Goal: Task Accomplishment & Management: Use online tool/utility

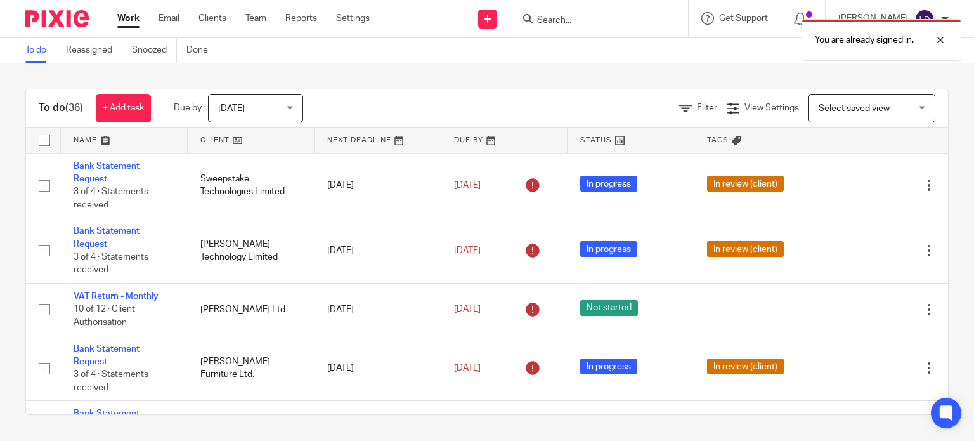
click at [236, 136] on link at bounding box center [251, 139] width 127 height 25
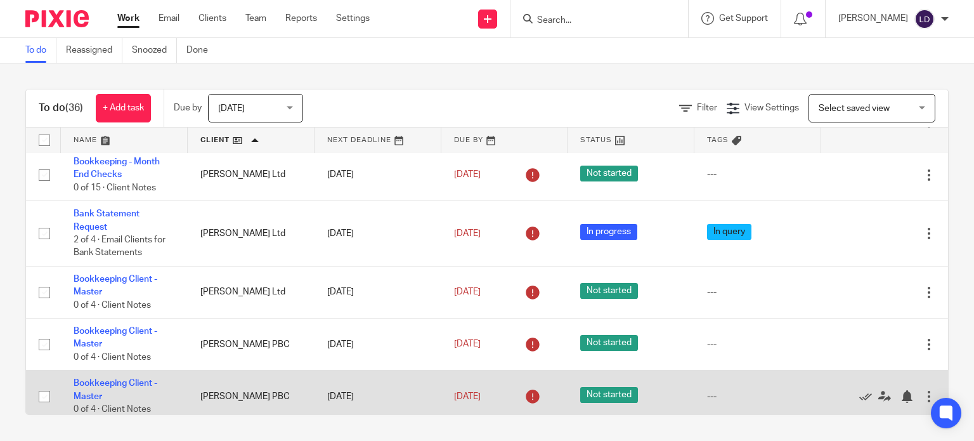
scroll to position [528, 0]
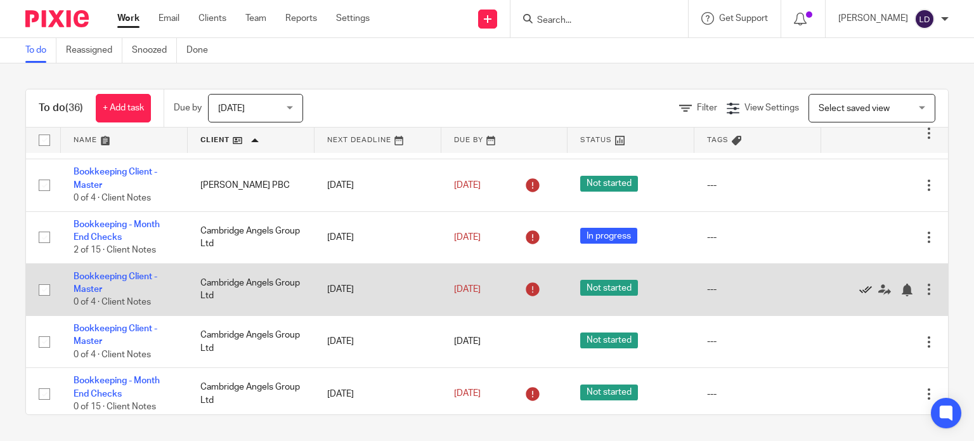
click at [859, 290] on icon at bounding box center [865, 289] width 13 height 13
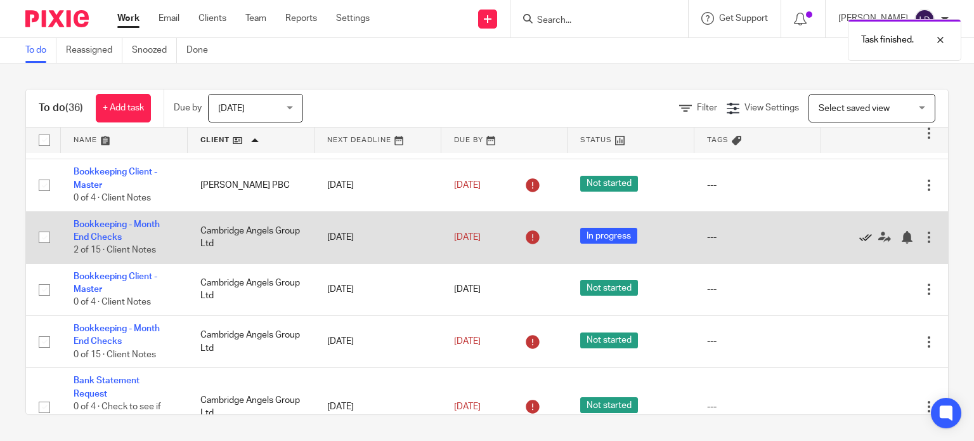
click at [859, 236] on icon at bounding box center [865, 237] width 13 height 13
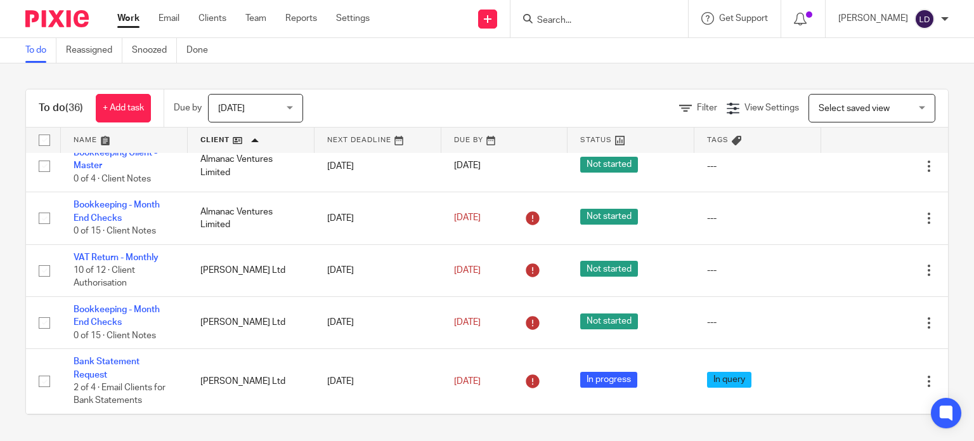
scroll to position [0, 0]
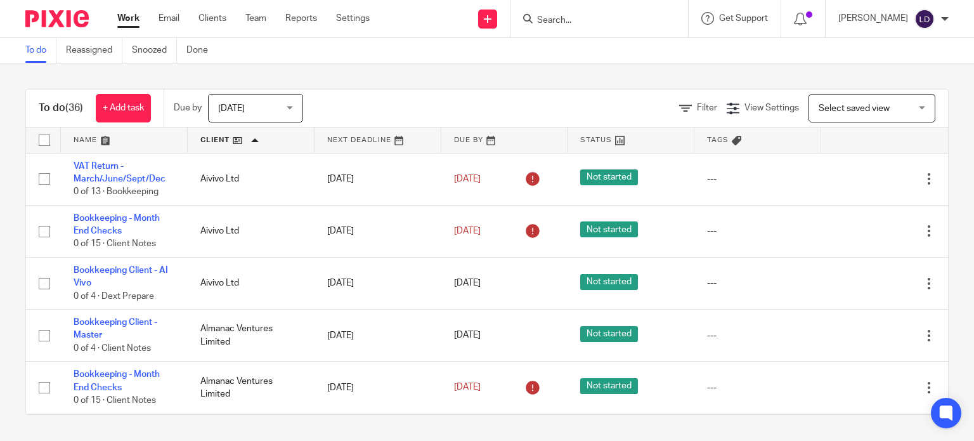
drag, startPoint x: 188, startPoint y: 251, endPoint x: 507, endPoint y: 58, distance: 372.9
click at [507, 57] on div "To do Reassigned Snoozed Done" at bounding box center [487, 50] width 974 height 25
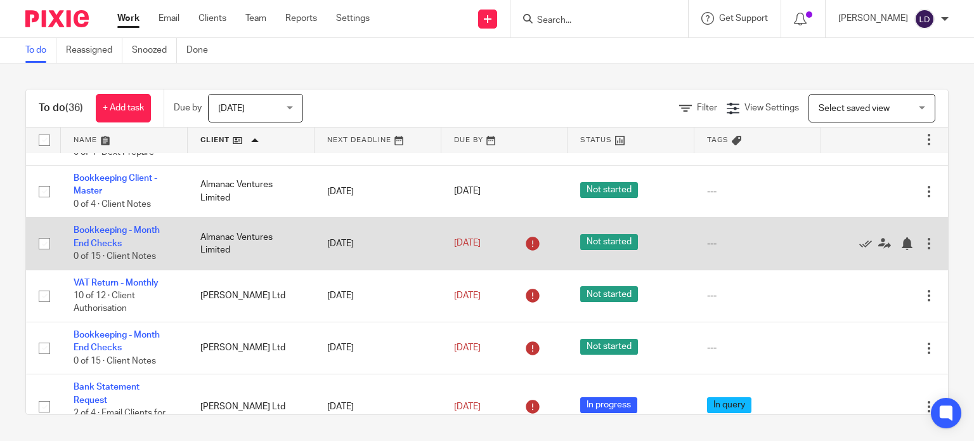
scroll to position [105, 0]
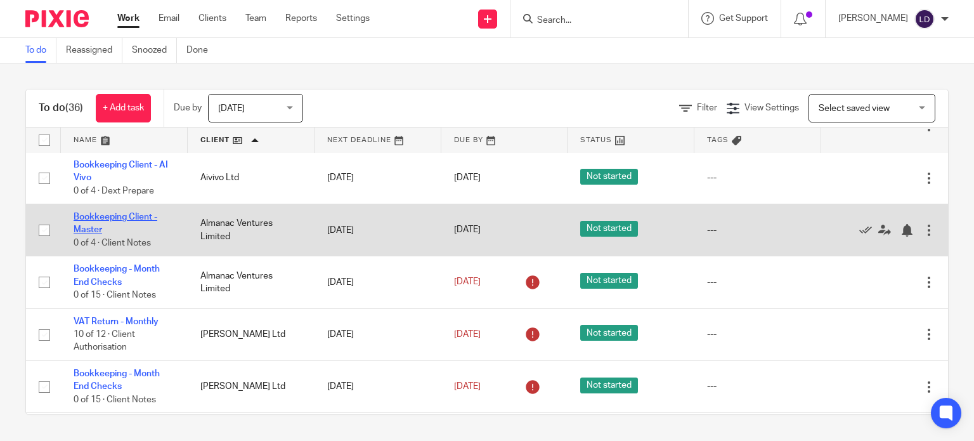
click at [96, 217] on link "Bookkeeping Client - Master" at bounding box center [116, 223] width 84 height 22
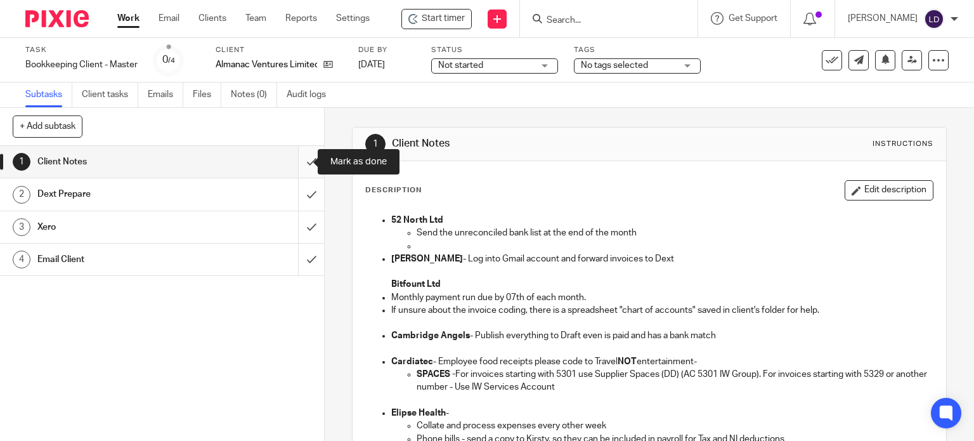
click at [304, 157] on input "submit" at bounding box center [162, 162] width 324 height 32
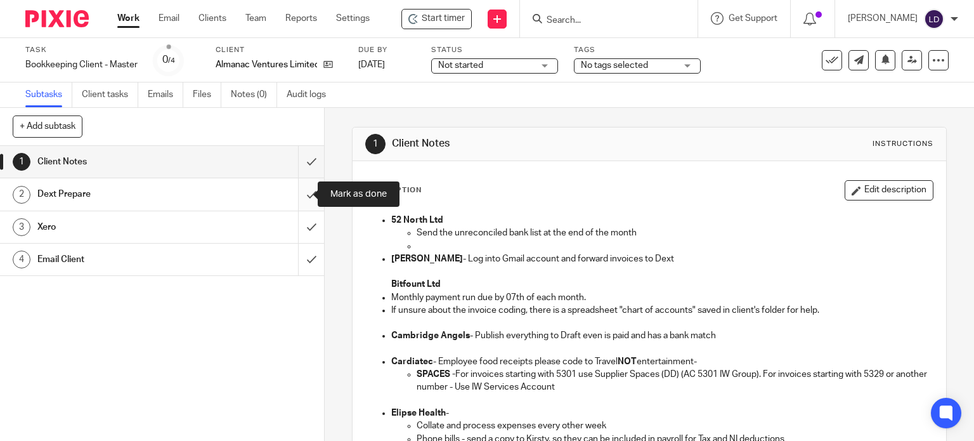
drag, startPoint x: 302, startPoint y: 188, endPoint x: 302, endPoint y: 209, distance: 20.9
click at [302, 191] on input "submit" at bounding box center [162, 194] width 324 height 32
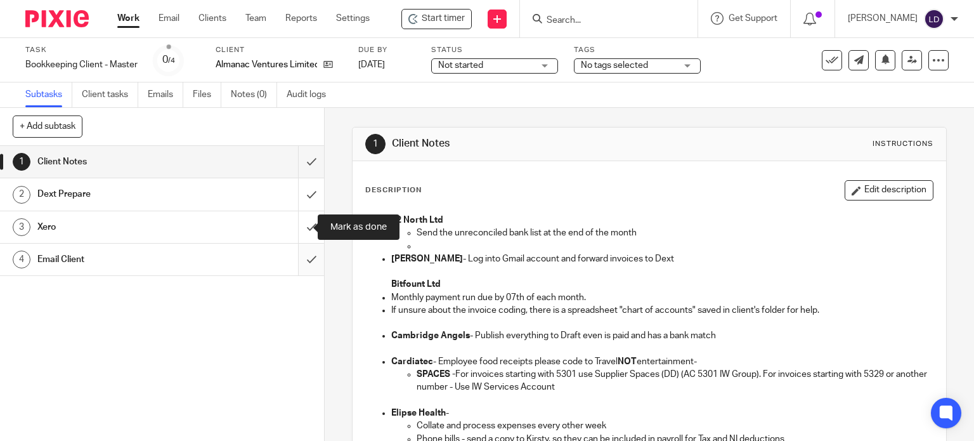
drag, startPoint x: 301, startPoint y: 230, endPoint x: 300, endPoint y: 243, distance: 12.7
click at [300, 231] on input "submit" at bounding box center [162, 227] width 324 height 32
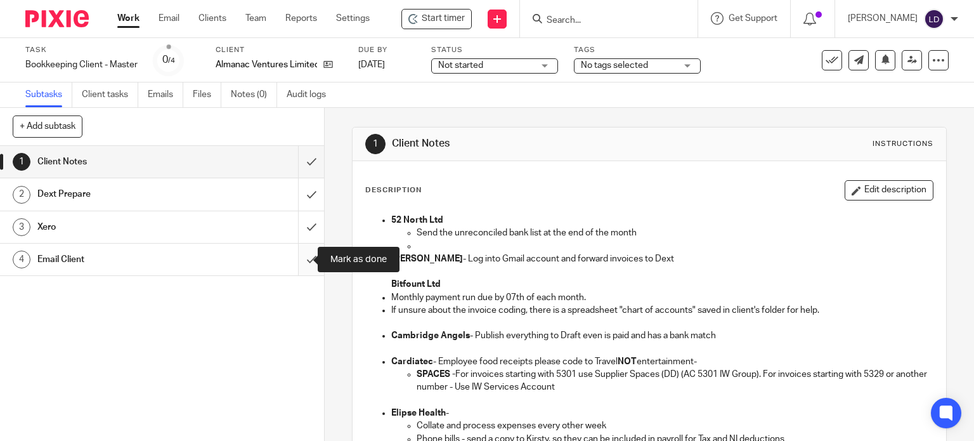
click at [302, 257] on input "submit" at bounding box center [162, 259] width 324 height 32
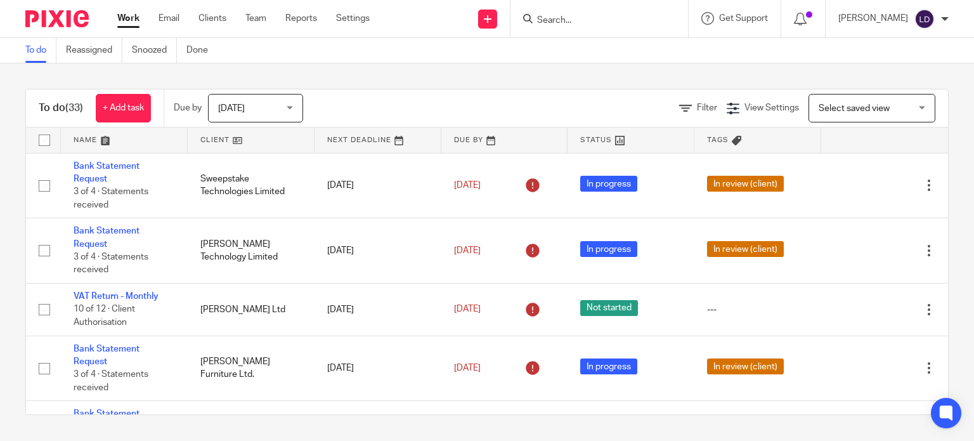
click at [188, 139] on link at bounding box center [251, 139] width 127 height 25
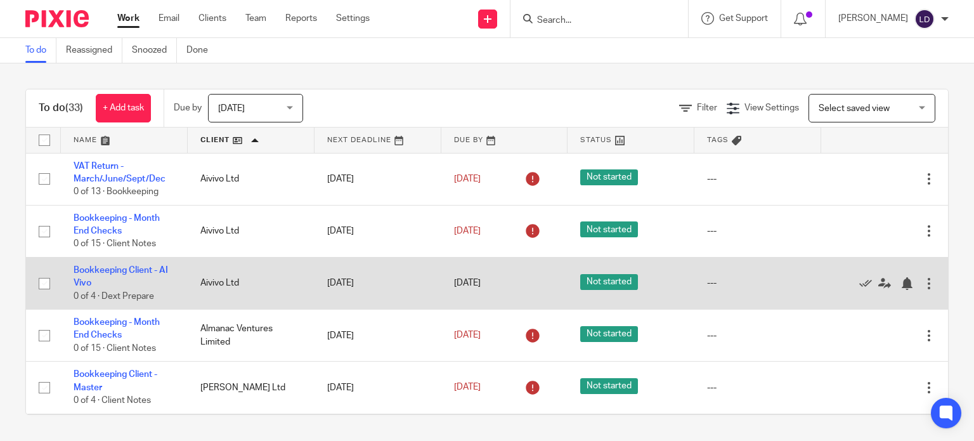
scroll to position [105, 0]
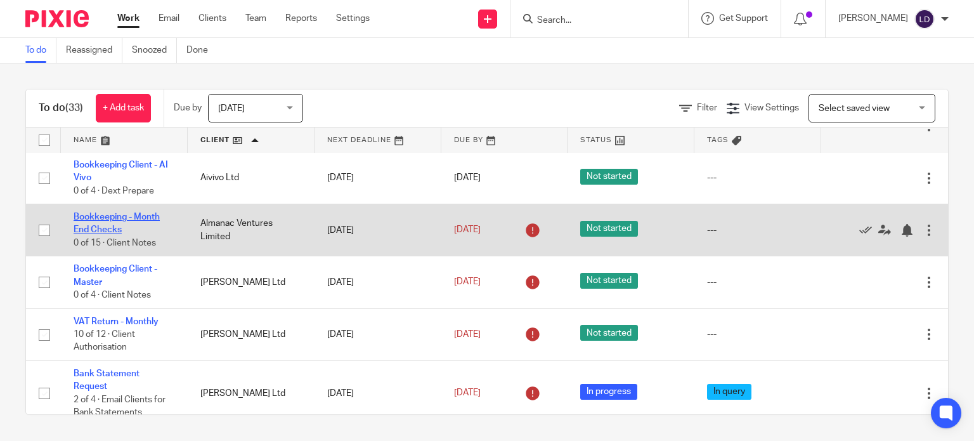
click at [112, 221] on link "Bookkeeping - Month End Checks" at bounding box center [117, 223] width 86 height 22
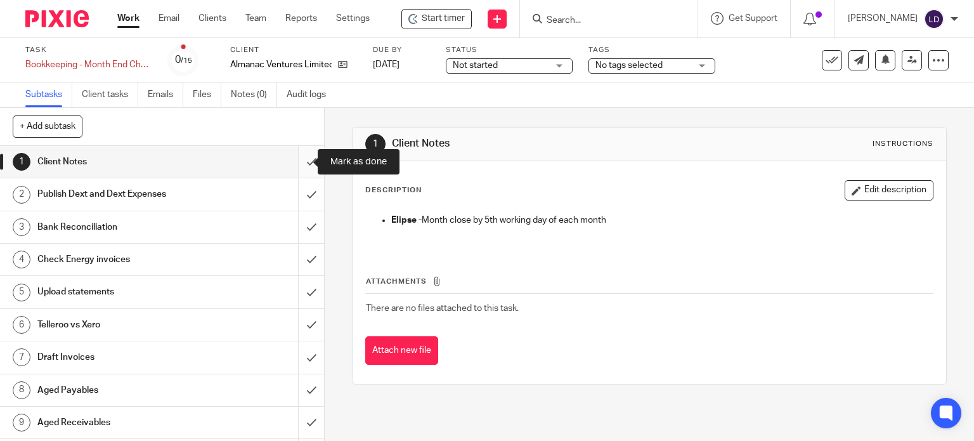
click at [301, 169] on input "submit" at bounding box center [162, 162] width 324 height 32
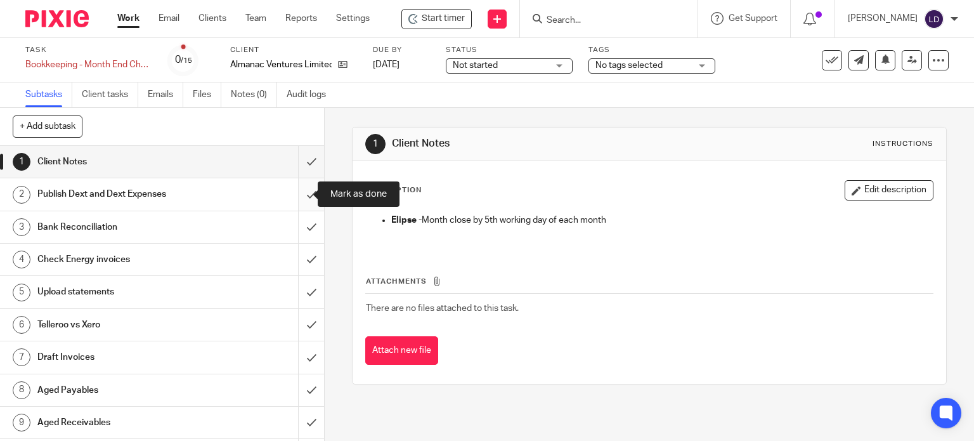
click at [305, 190] on input "submit" at bounding box center [162, 194] width 324 height 32
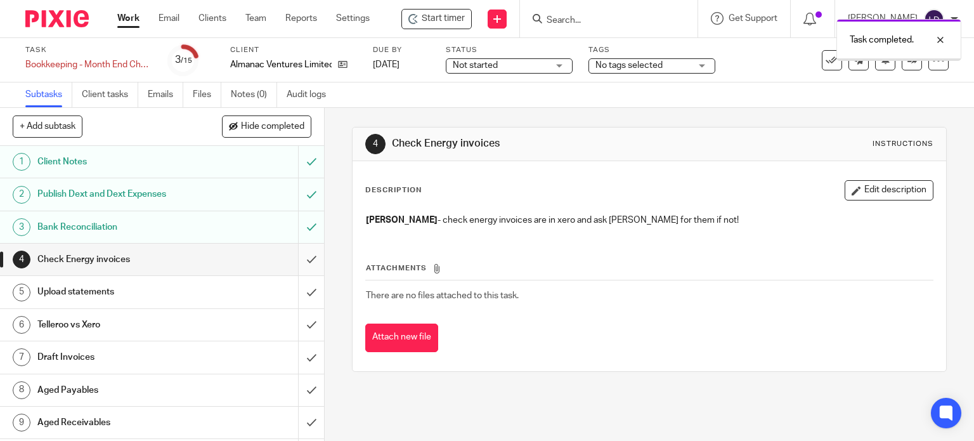
click at [294, 266] on input "submit" at bounding box center [162, 259] width 324 height 32
click at [297, 296] on input "submit" at bounding box center [162, 292] width 324 height 32
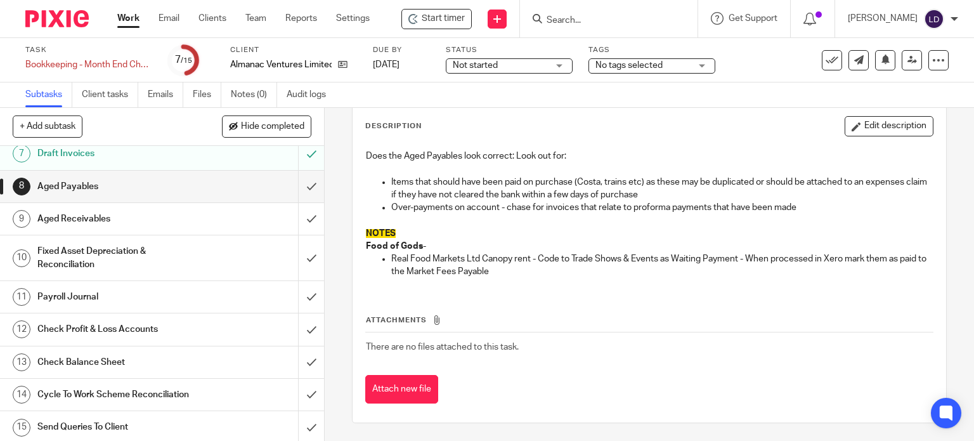
scroll to position [204, 0]
click at [295, 188] on input "submit" at bounding box center [162, 186] width 324 height 32
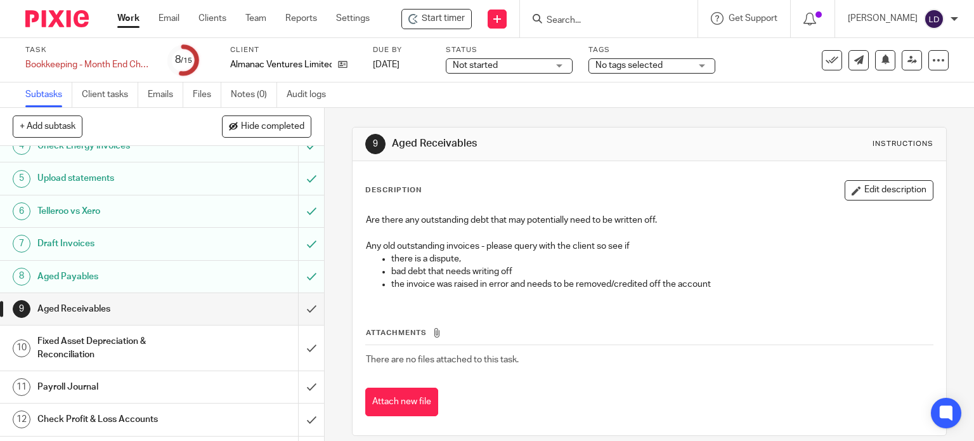
scroll to position [204, 0]
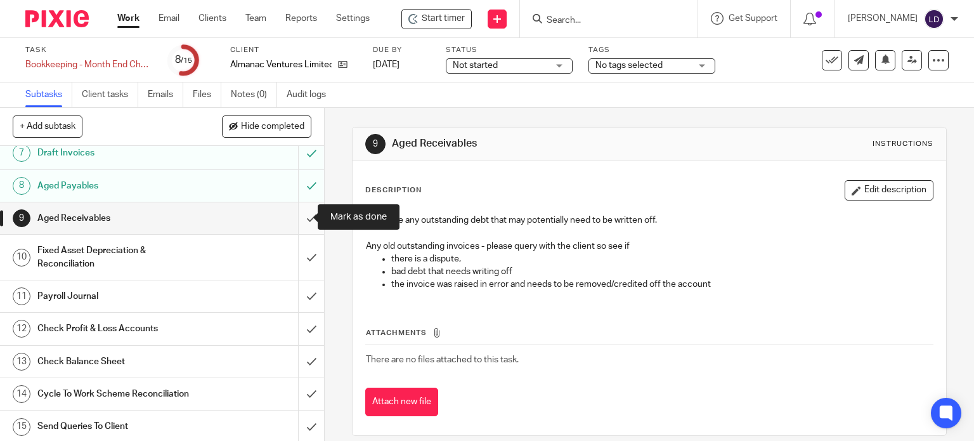
click at [295, 220] on input "submit" at bounding box center [162, 218] width 324 height 32
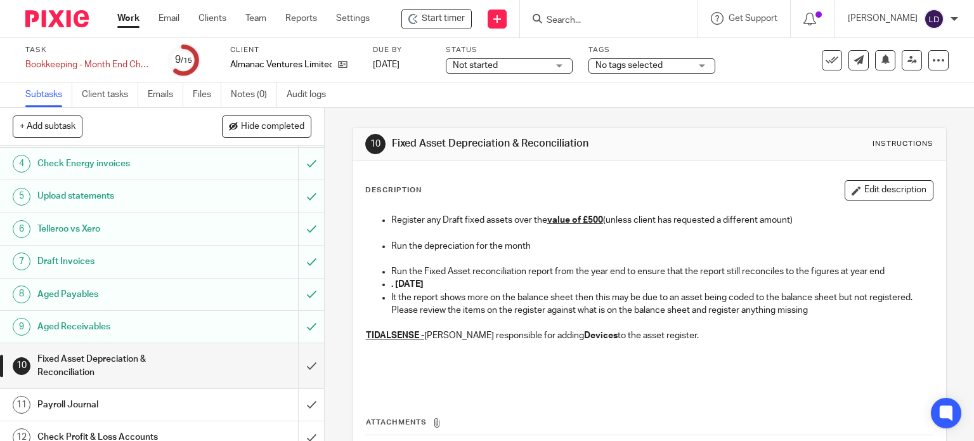
scroll to position [204, 0]
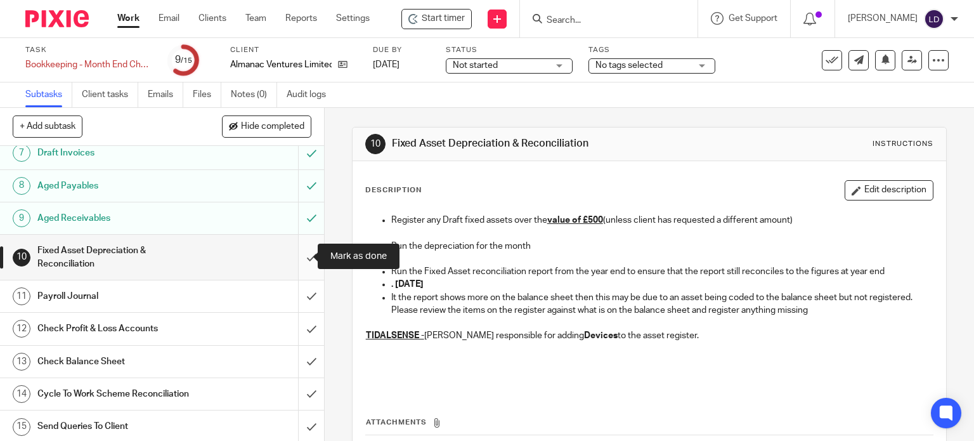
click at [300, 263] on input "submit" at bounding box center [162, 257] width 324 height 45
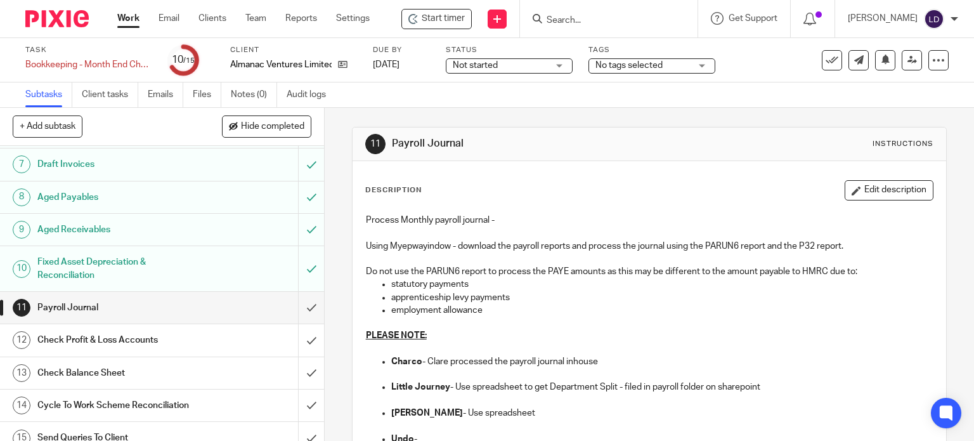
scroll to position [204, 0]
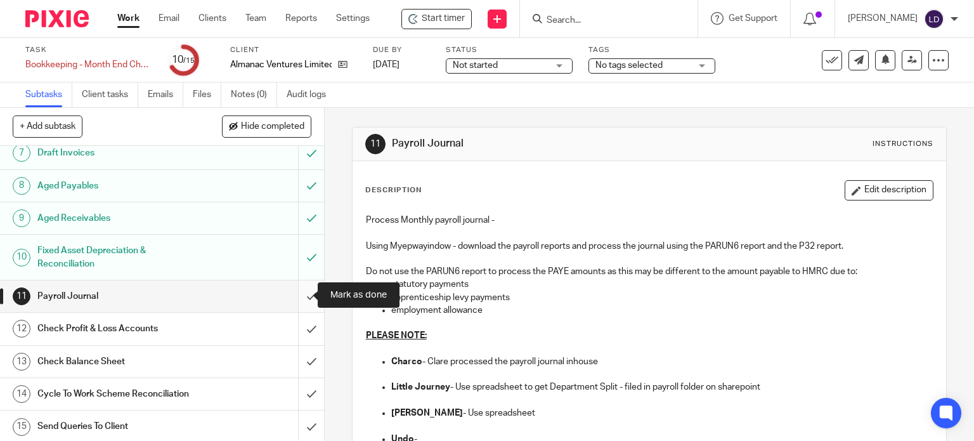
click at [299, 295] on input "submit" at bounding box center [162, 296] width 324 height 32
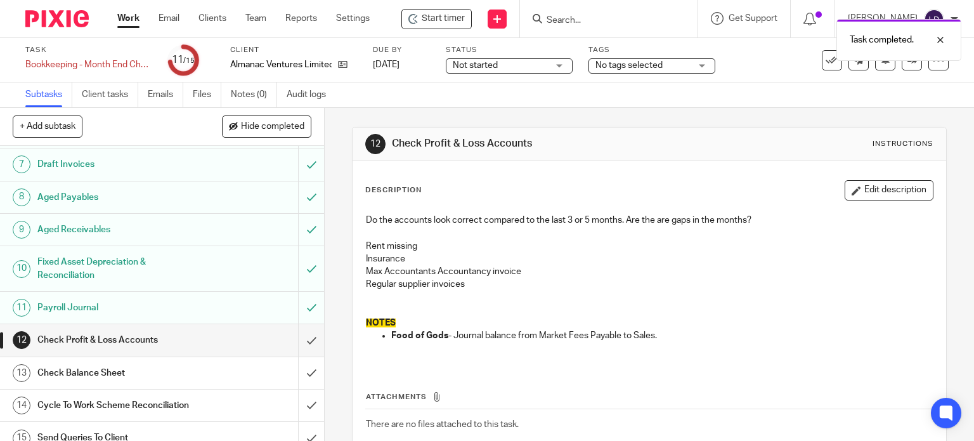
scroll to position [204, 0]
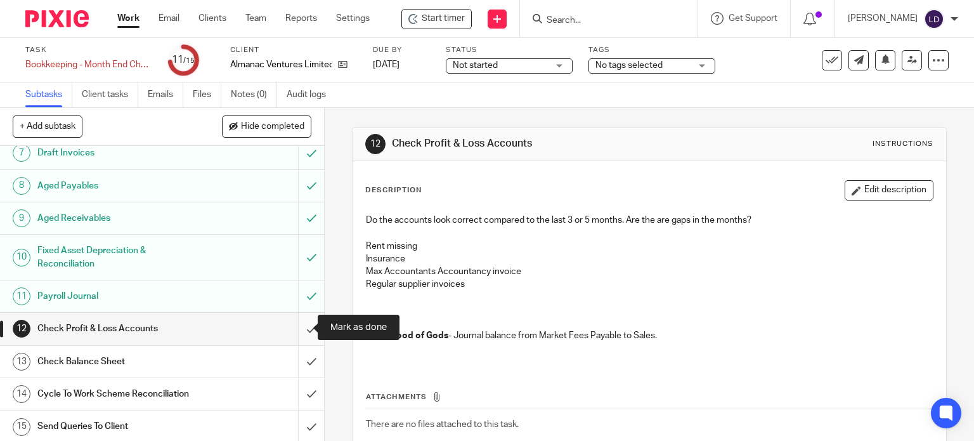
click at [299, 321] on input "submit" at bounding box center [162, 329] width 324 height 32
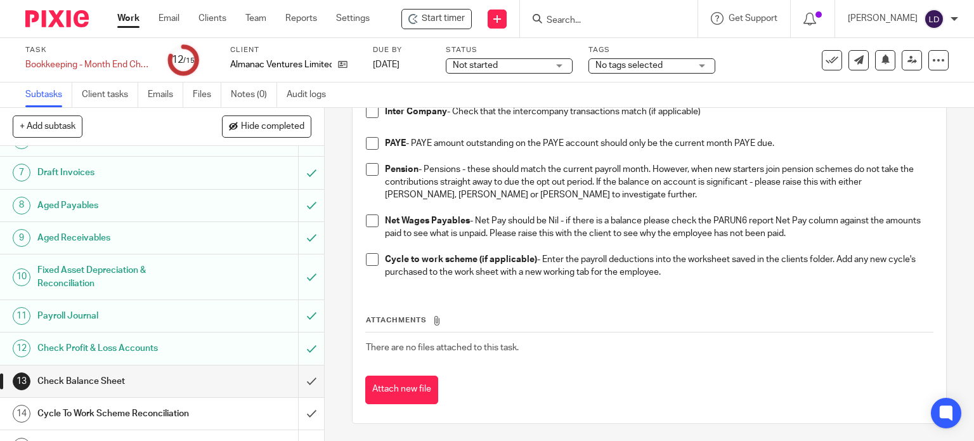
scroll to position [204, 0]
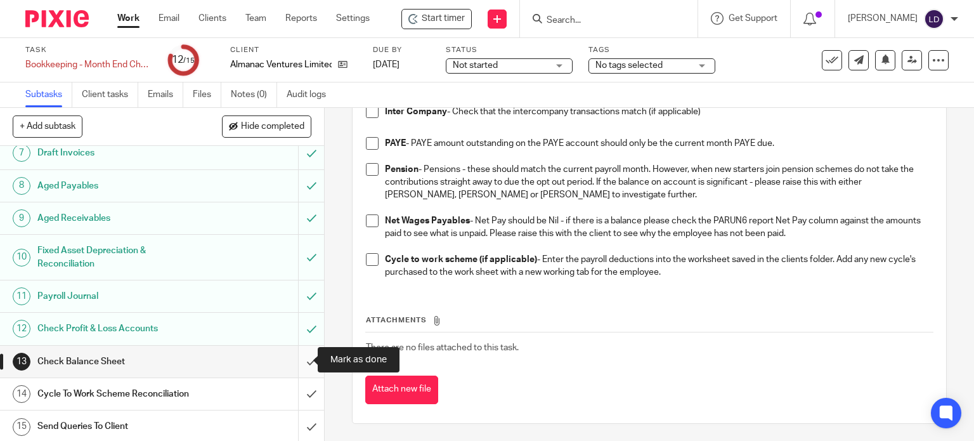
drag, startPoint x: 304, startPoint y: 357, endPoint x: 304, endPoint y: 371, distance: 14.6
click at [304, 357] on input "submit" at bounding box center [162, 361] width 324 height 32
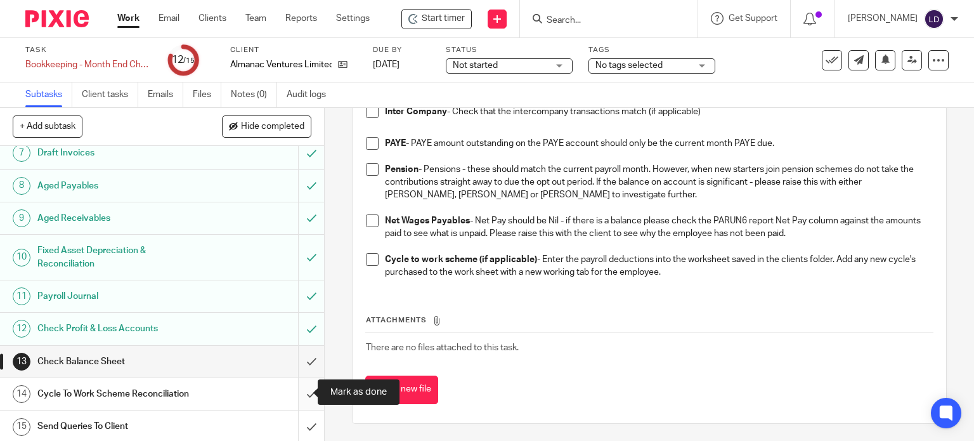
click at [307, 396] on input "submit" at bounding box center [162, 394] width 324 height 32
click at [304, 427] on input "submit" at bounding box center [162, 426] width 324 height 32
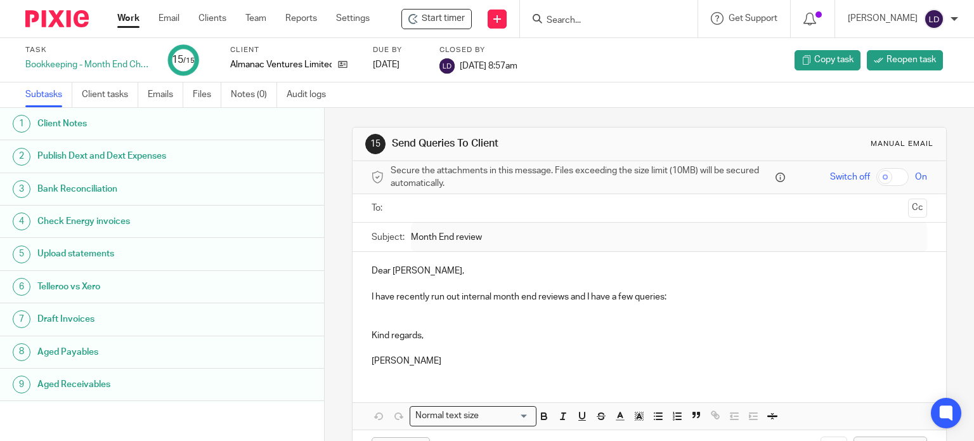
click at [131, 18] on link "Work" at bounding box center [128, 18] width 22 height 13
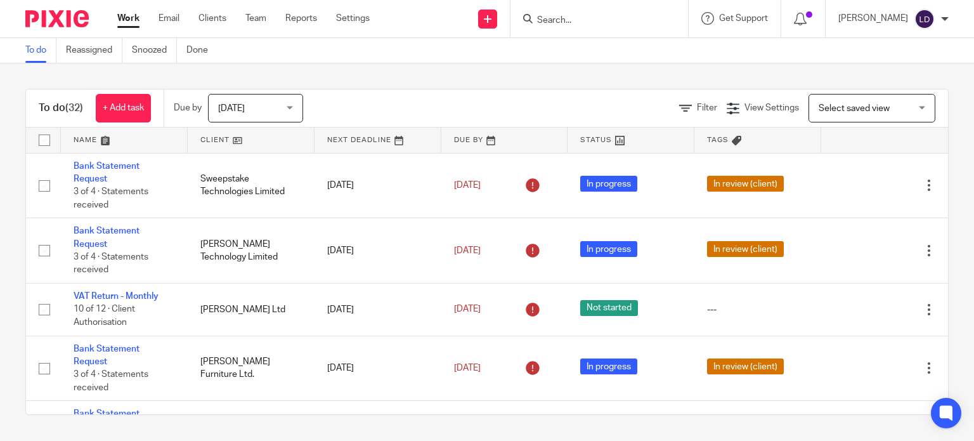
click at [231, 134] on link at bounding box center [251, 139] width 127 height 25
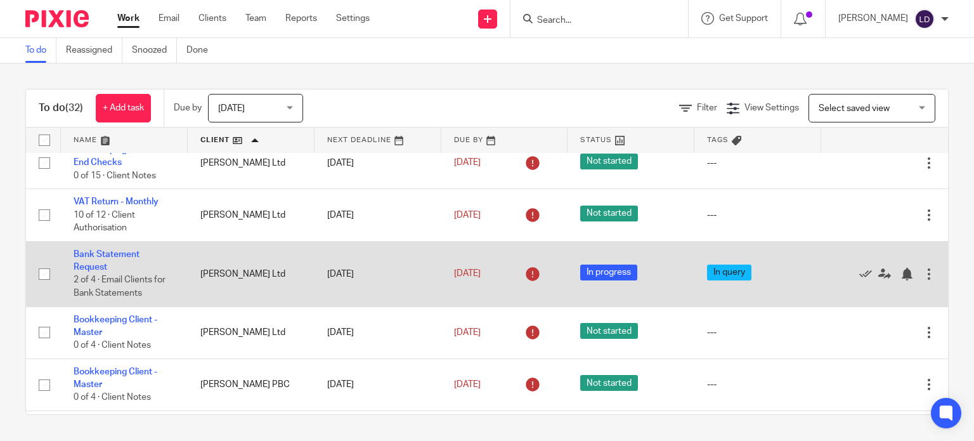
scroll to position [211, 0]
